Goal: Task Accomplishment & Management: Complete application form

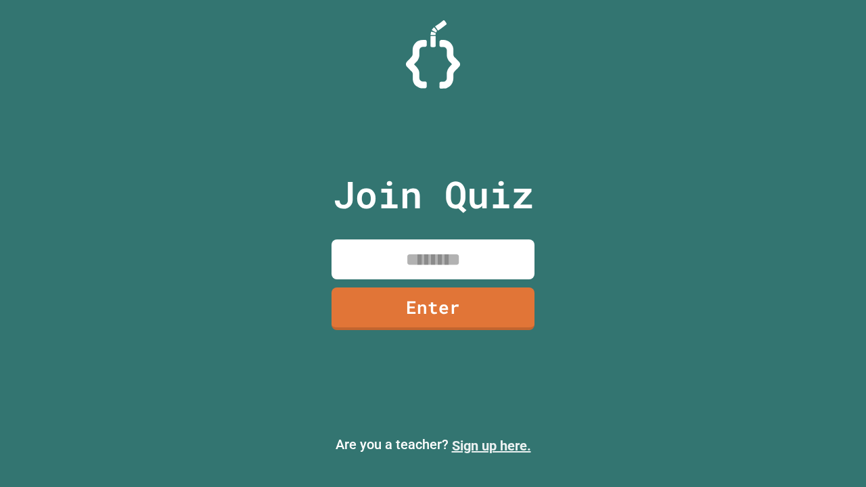
click at [491, 446] on link "Sign up here." at bounding box center [491, 446] width 79 height 16
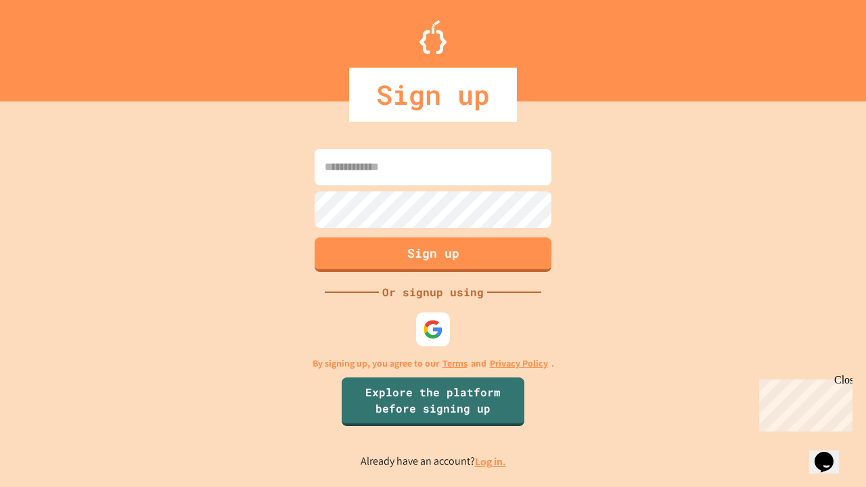
click at [491, 462] on link "Log in." at bounding box center [490, 462] width 31 height 14
